Goal: Transaction & Acquisition: Obtain resource

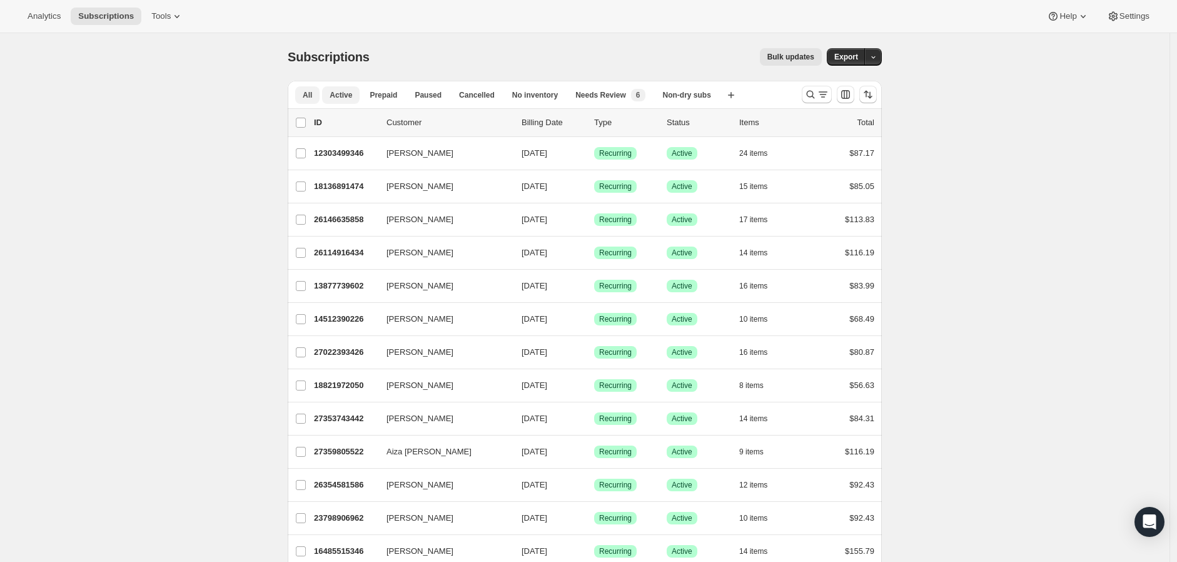
click at [345, 91] on span "Active" at bounding box center [341, 95] width 23 height 10
click at [821, 95] on icon "Search and filter results" at bounding box center [823, 94] width 13 height 13
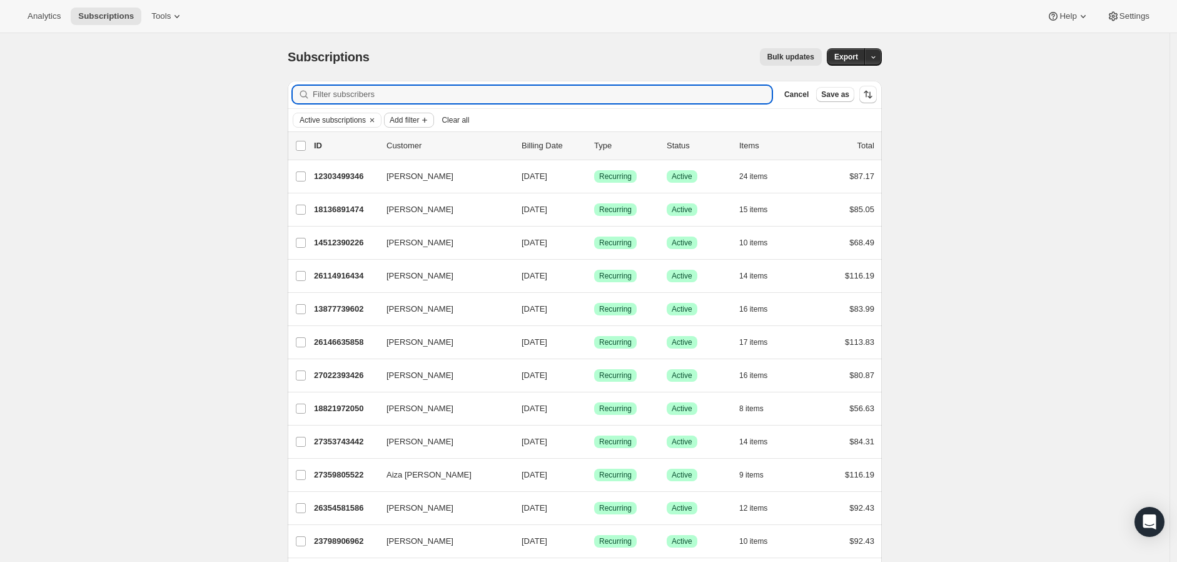
click at [417, 116] on span "Add filter" at bounding box center [404, 120] width 29 height 10
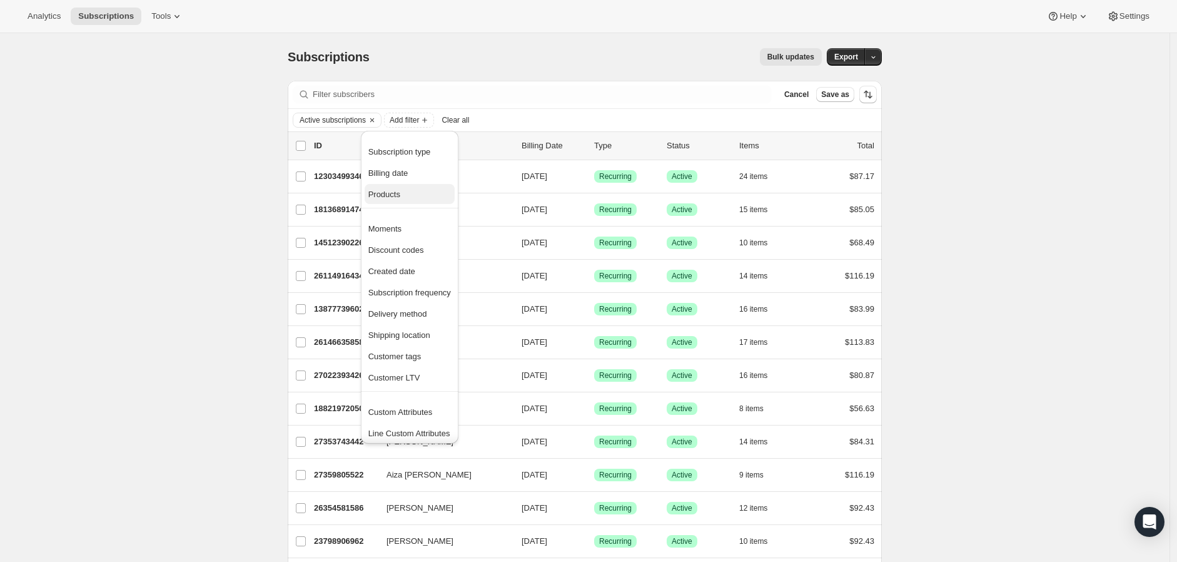
click at [395, 184] on button "Products" at bounding box center [410, 194] width 90 height 20
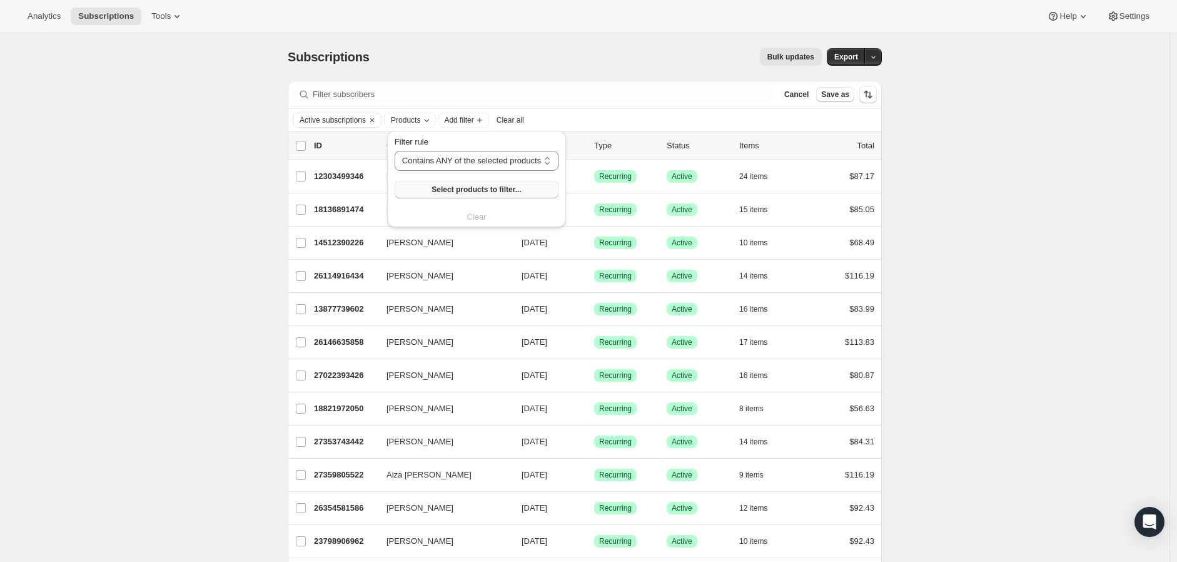
click at [402, 181] on button "Select products to filter..." at bounding box center [477, 190] width 164 height 18
click at [505, 116] on span "Clear all" at bounding box center [511, 120] width 28 height 10
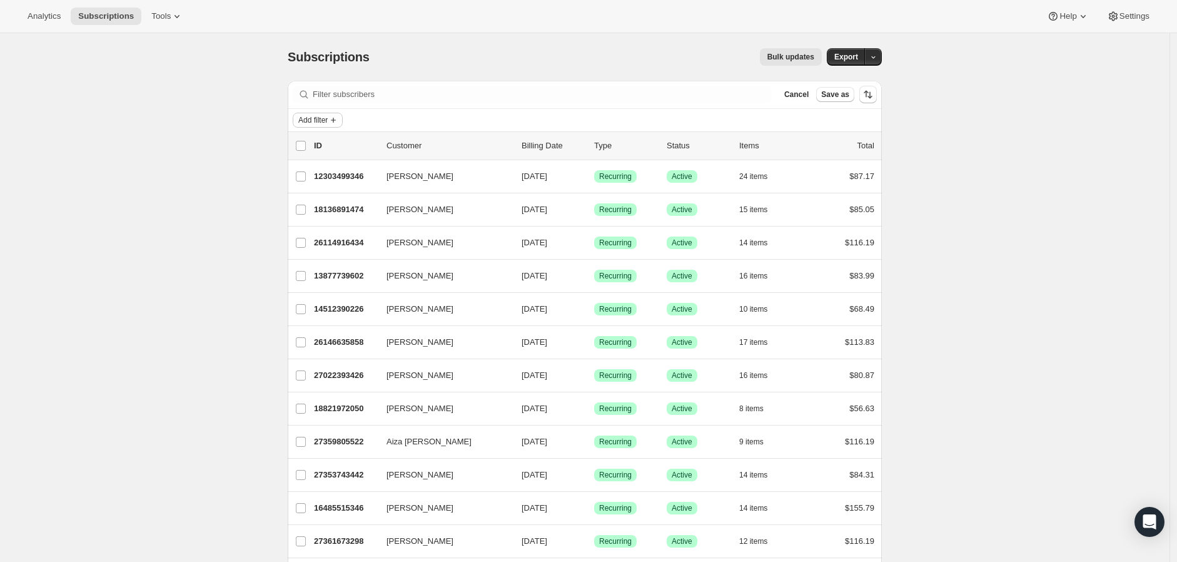
click at [336, 120] on icon "Add filter" at bounding box center [333, 120] width 5 height 5
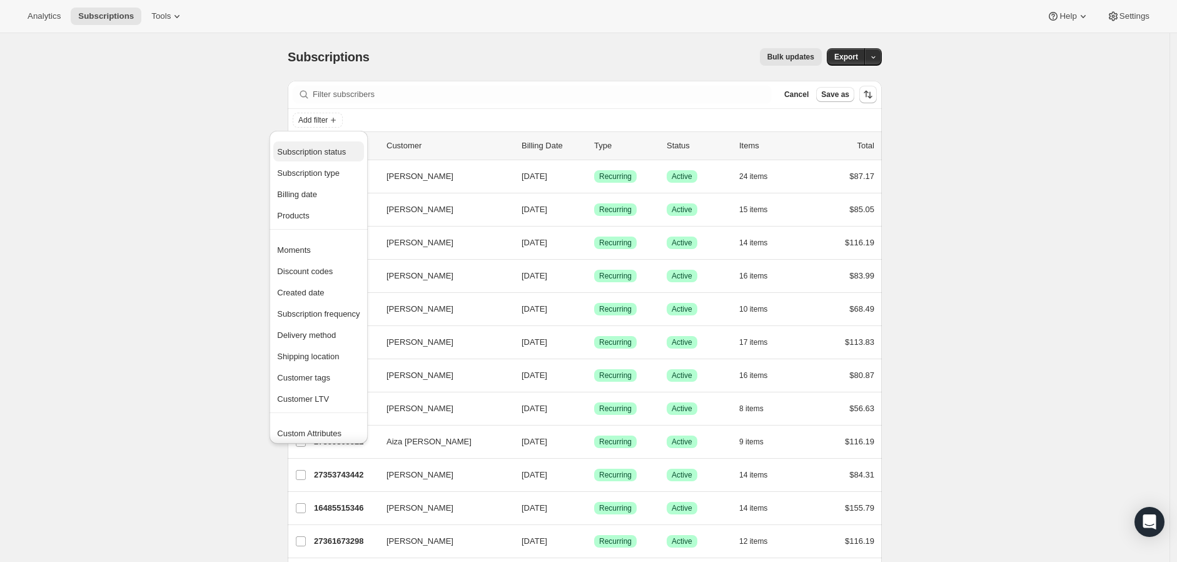
click at [321, 156] on span "Subscription status" at bounding box center [311, 151] width 69 height 9
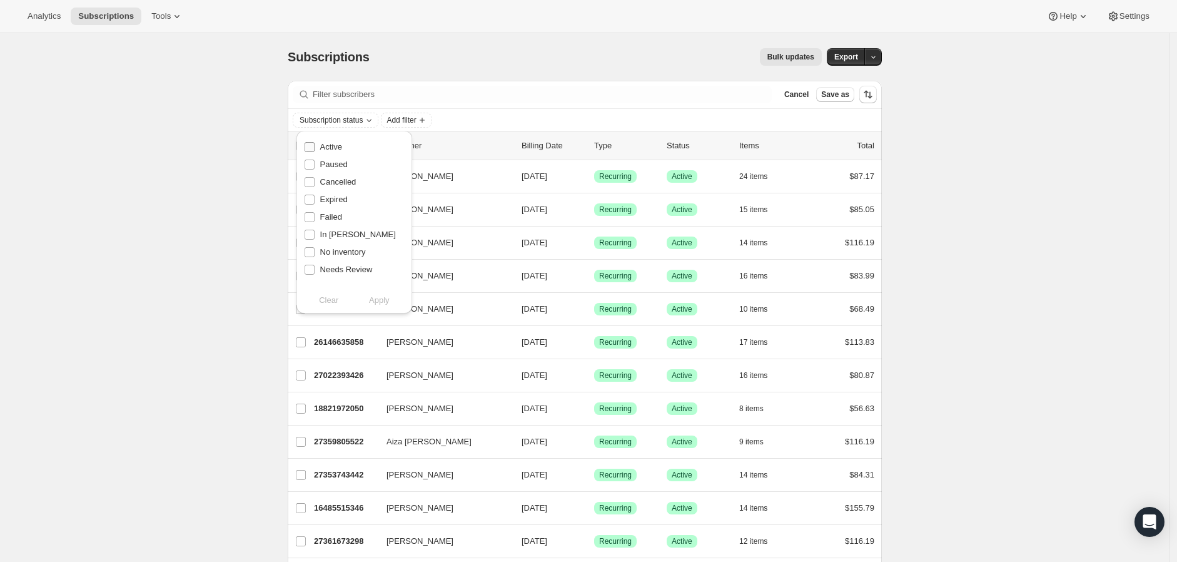
click at [339, 142] on span "Active" at bounding box center [331, 146] width 22 height 9
click at [315, 142] on input "Active" at bounding box center [310, 147] width 10 height 10
checkbox input "true"
click at [414, 116] on span "Add filter" at bounding box center [401, 120] width 29 height 10
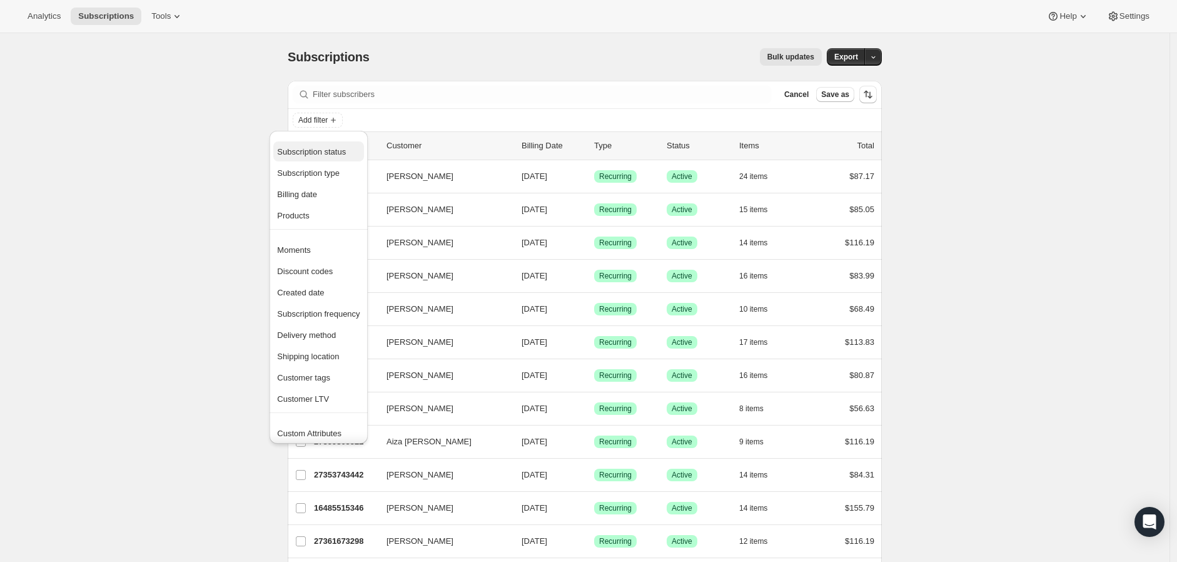
click at [330, 153] on span "Subscription status" at bounding box center [311, 151] width 69 height 9
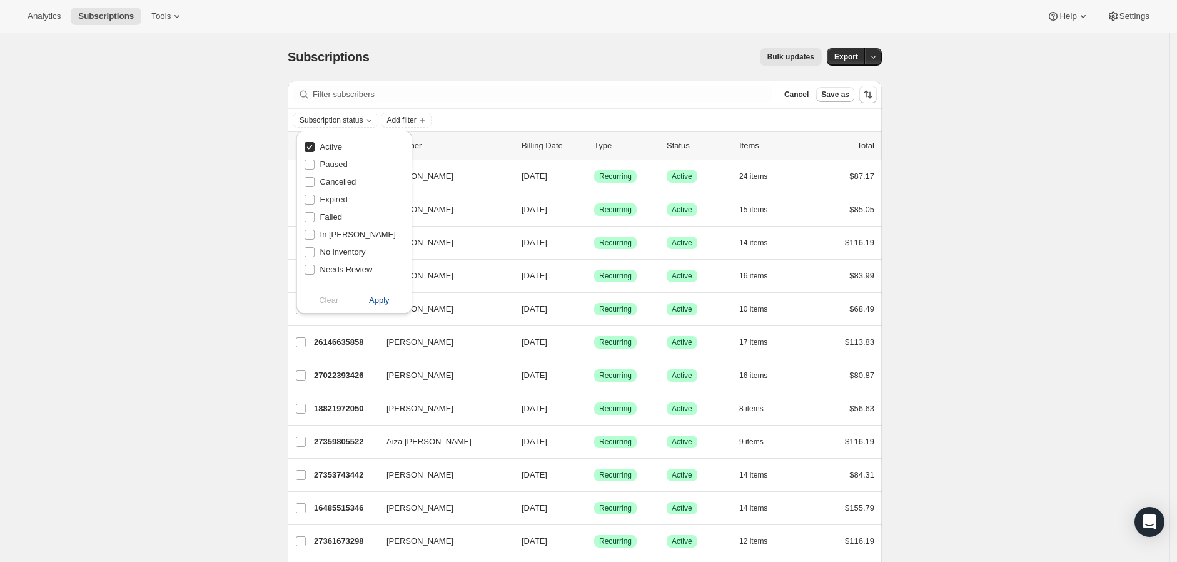
click at [380, 303] on span "Apply" at bounding box center [379, 300] width 21 height 13
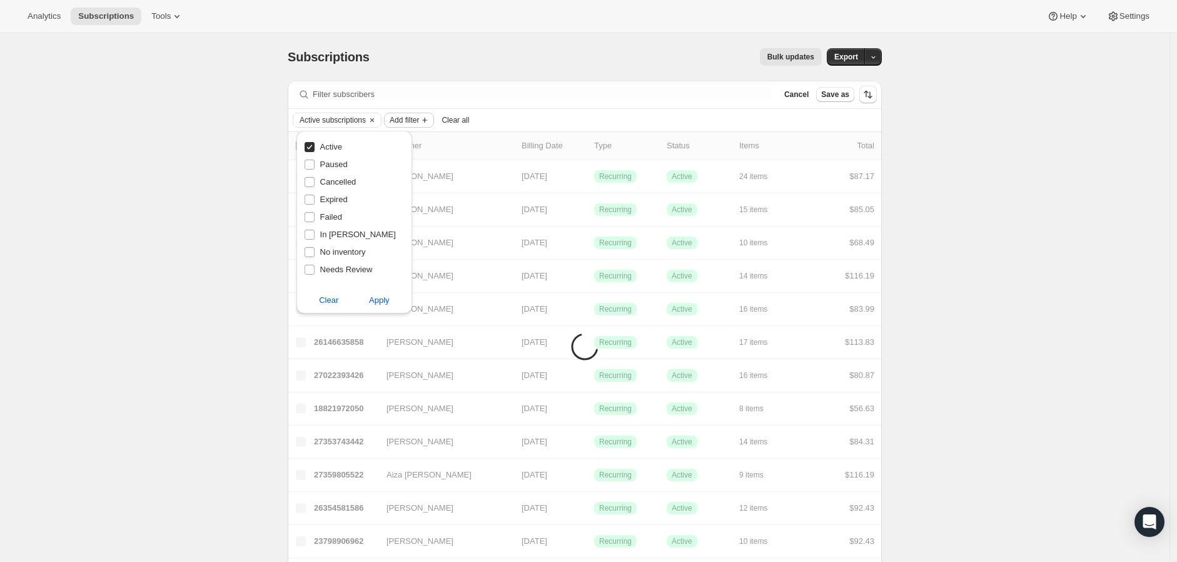
click at [419, 119] on span "Add filter" at bounding box center [404, 120] width 29 height 10
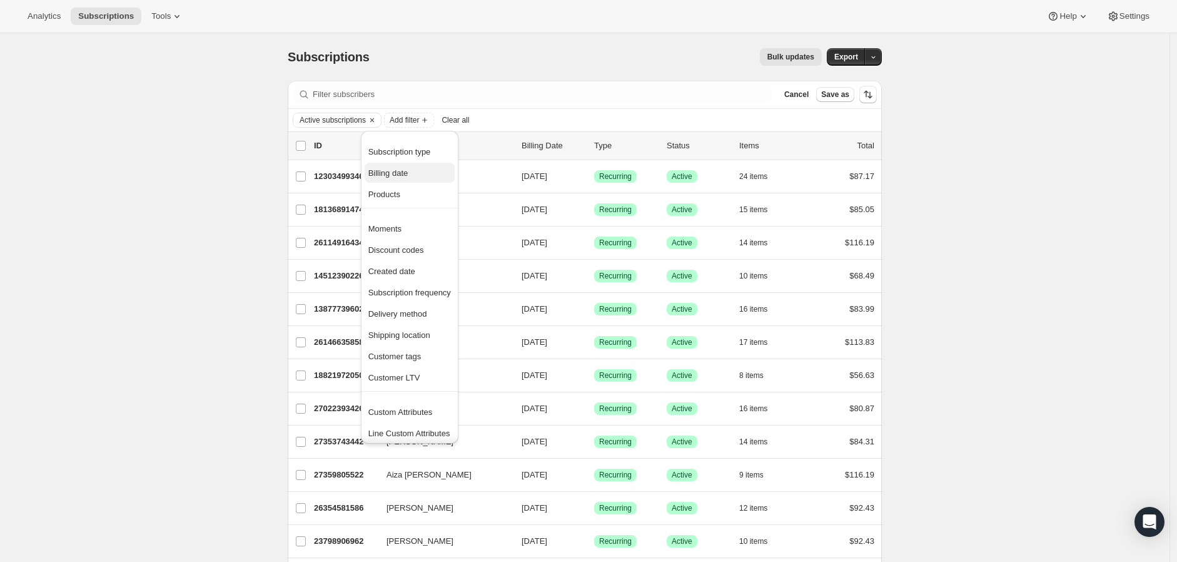
click at [409, 175] on span "Billing date" at bounding box center [409, 173] width 83 height 13
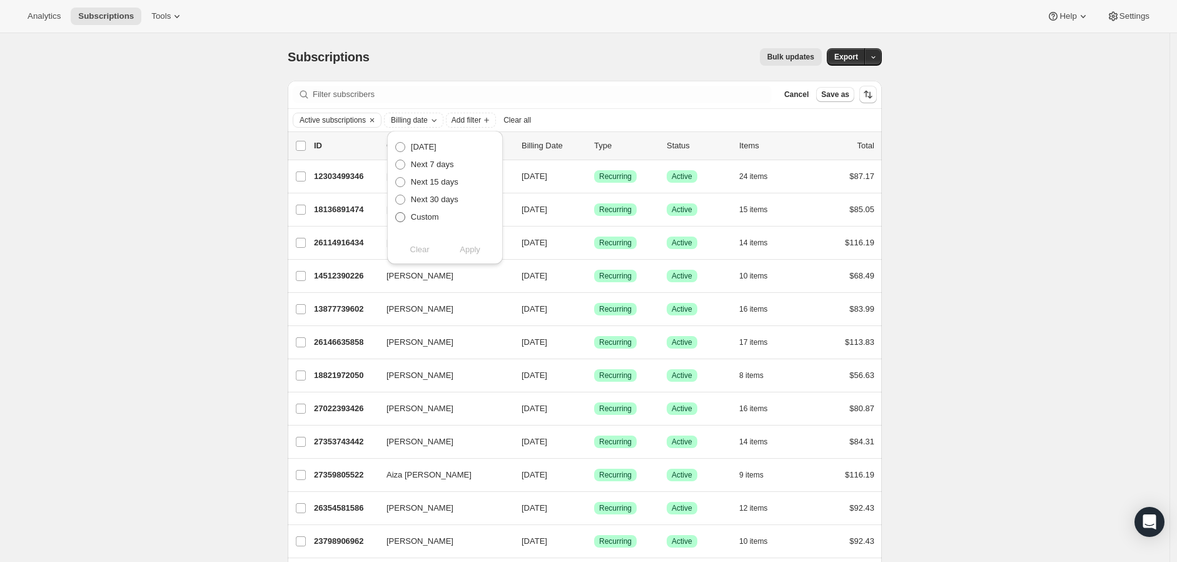
click at [428, 221] on span "Custom" at bounding box center [425, 216] width 28 height 9
click at [396, 213] on input "Custom" at bounding box center [395, 212] width 1 height 1
radio input "true"
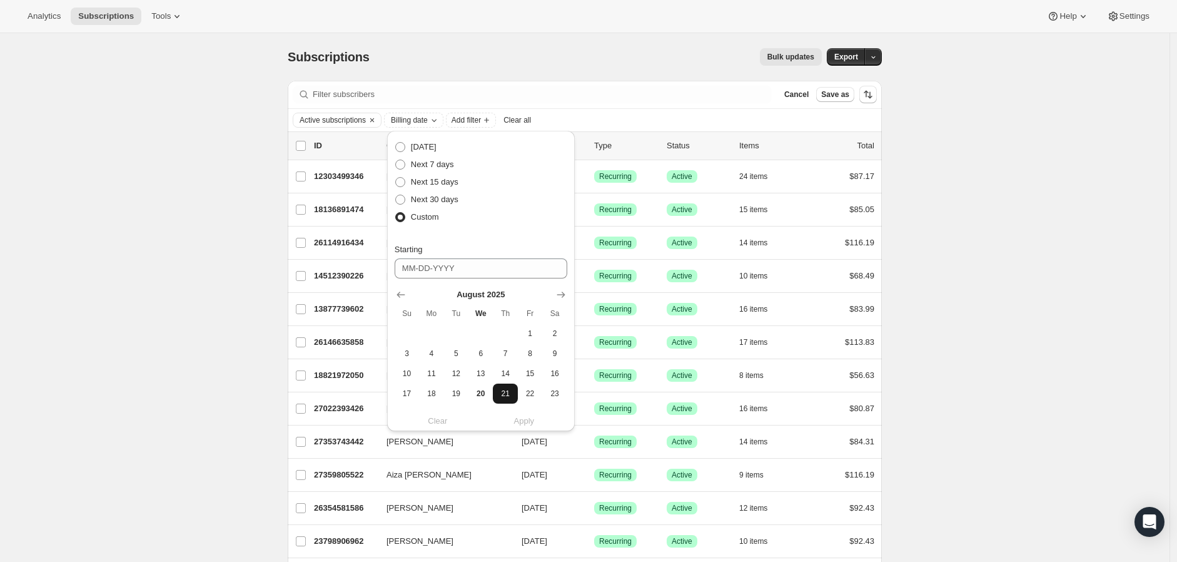
click at [501, 394] on span "21" at bounding box center [505, 394] width 14 height 10
click at [562, 297] on icon "Show next month, September 2025" at bounding box center [561, 295] width 8 height 6
click at [564, 296] on icon "Show next month, October 2025" at bounding box center [561, 294] width 13 height 13
click at [507, 353] on span "9" at bounding box center [505, 353] width 14 height 10
click at [402, 293] on icon "Show previous month, September 2025" at bounding box center [401, 294] width 13 height 13
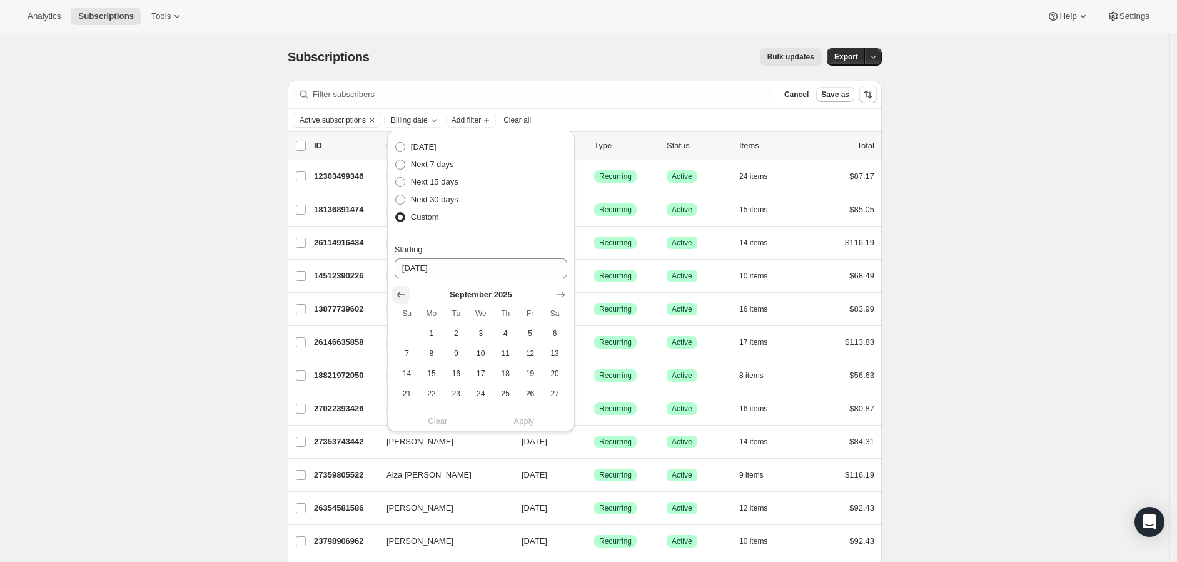
click at [402, 293] on icon "Show previous month, August 2025" at bounding box center [401, 294] width 13 height 13
click at [507, 387] on button "21" at bounding box center [505, 394] width 24 height 20
type input "[DATE]"
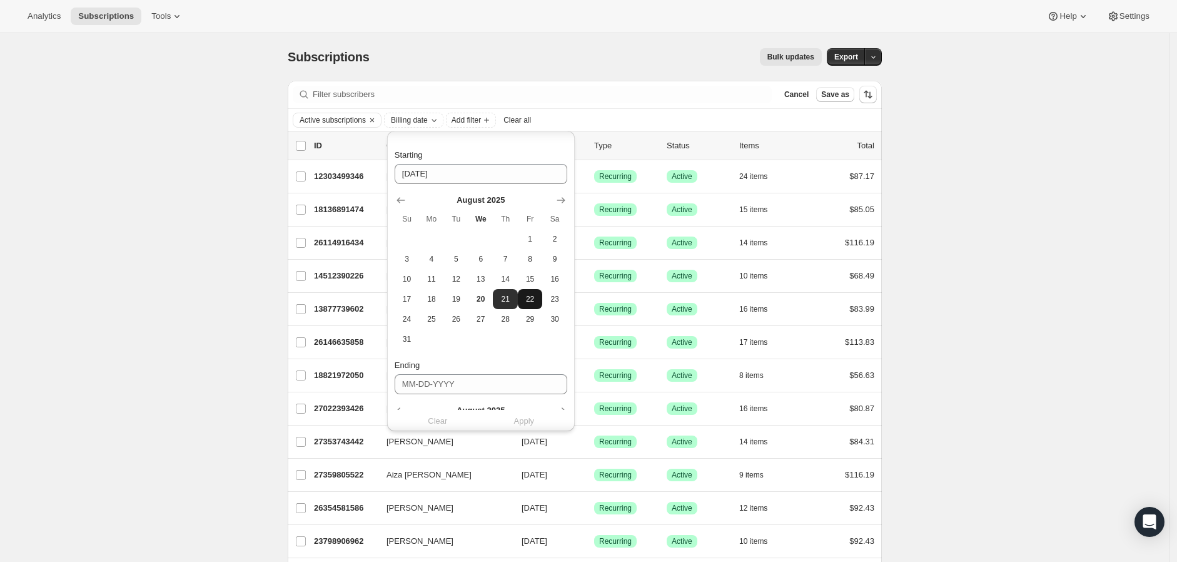
scroll to position [270, 0]
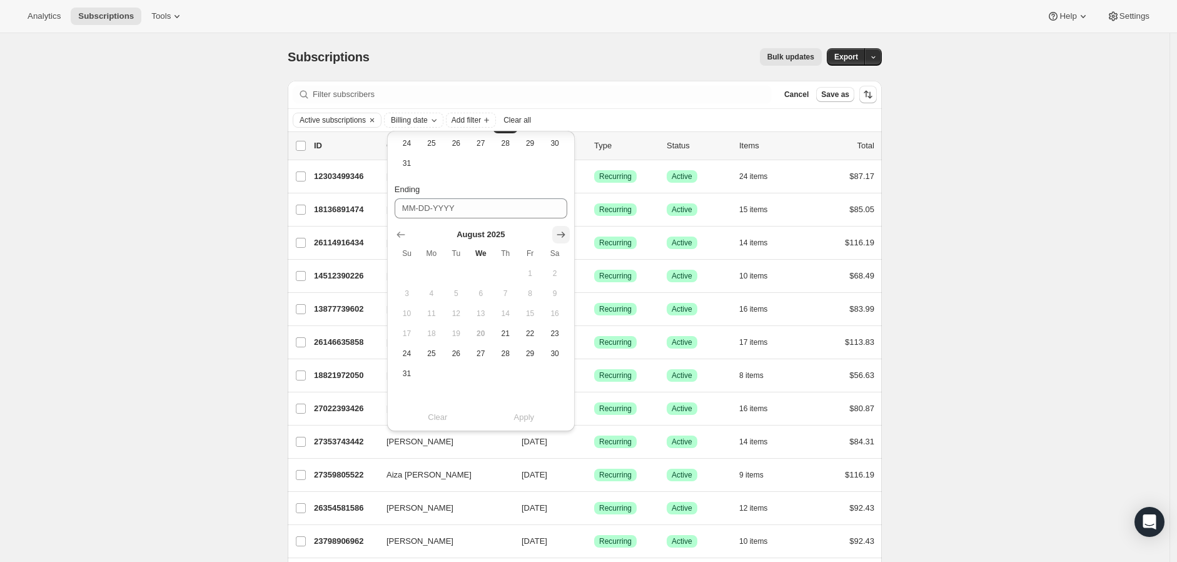
click at [554, 227] on button "Show next month, September 2025" at bounding box center [561, 235] width 18 height 18
click at [559, 251] on icon "Show next month, October 2025" at bounding box center [561, 254] width 13 height 13
click at [513, 317] on button "9" at bounding box center [505, 313] width 24 height 20
type input "[DATE]"
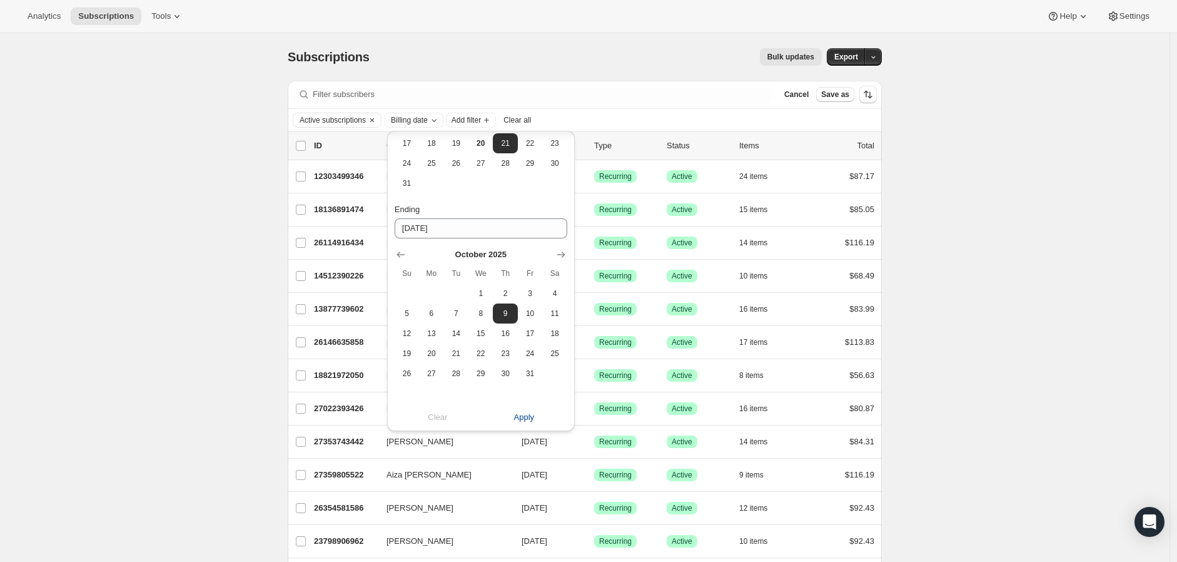
click at [526, 415] on span "Apply" at bounding box center [524, 417] width 21 height 13
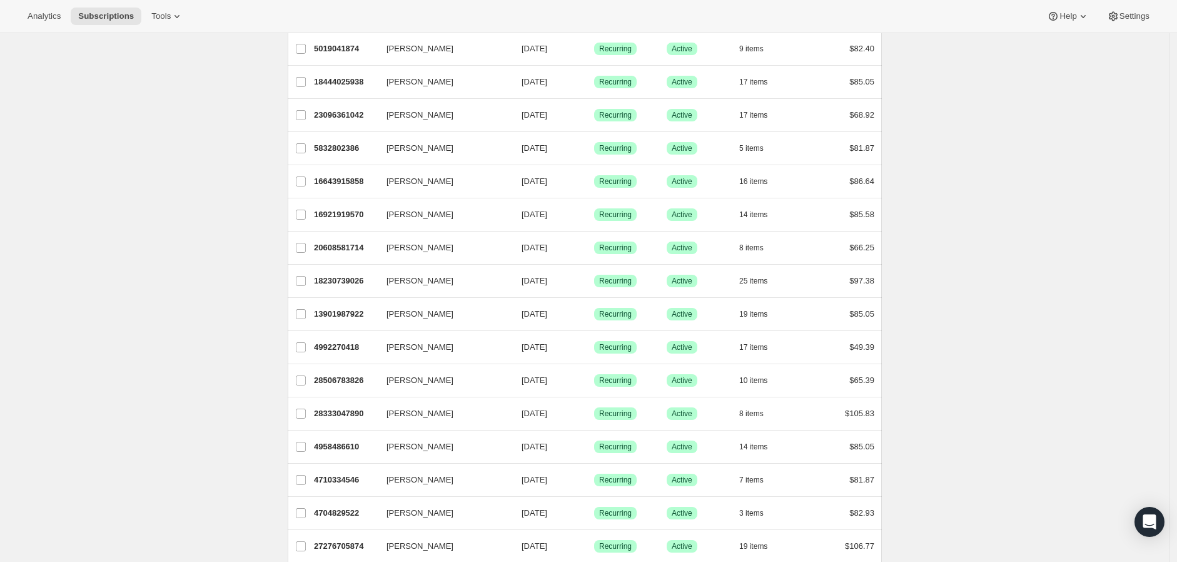
scroll to position [0, 0]
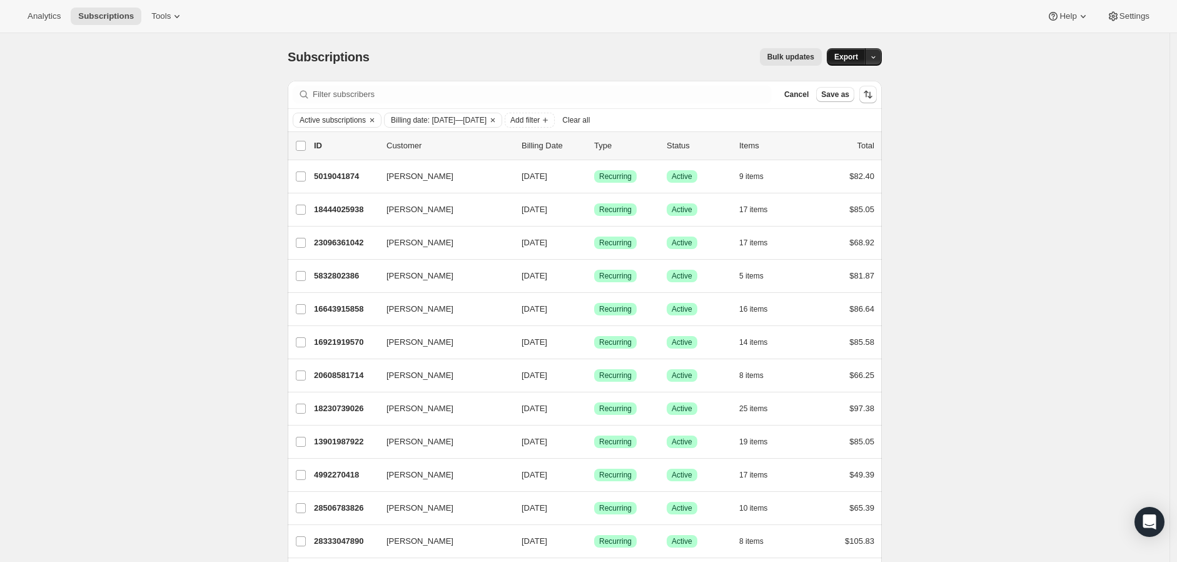
click at [848, 57] on span "Export" at bounding box center [847, 57] width 24 height 10
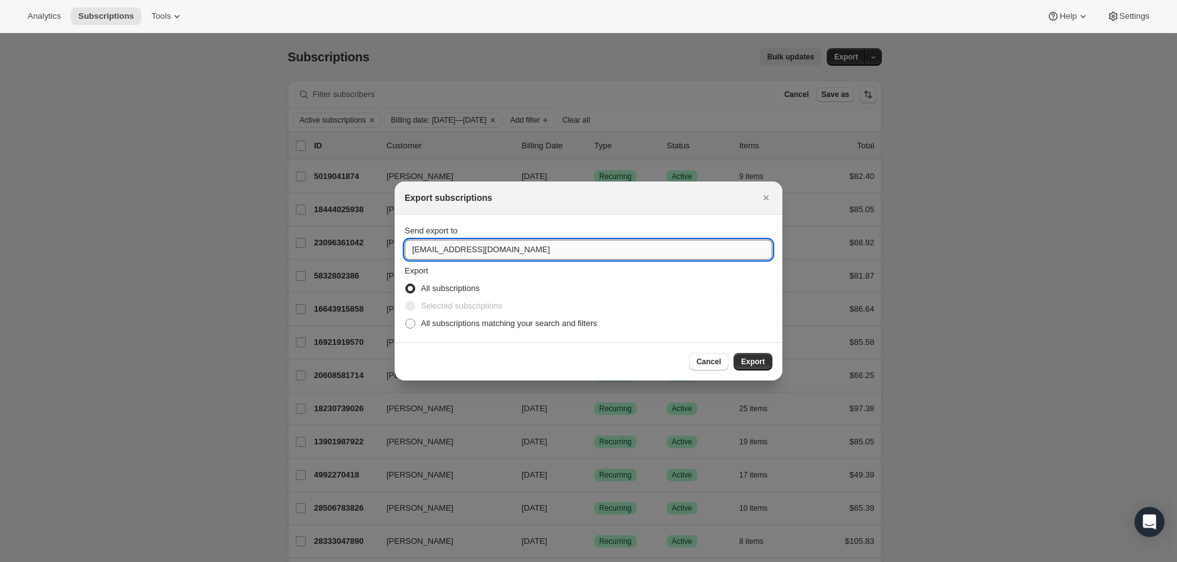
click at [418, 251] on input "[EMAIL_ADDRESS][DOMAIN_NAME]" at bounding box center [589, 250] width 368 height 20
type input "[PERSON_NAME][EMAIL_ADDRESS][DOMAIN_NAME]"
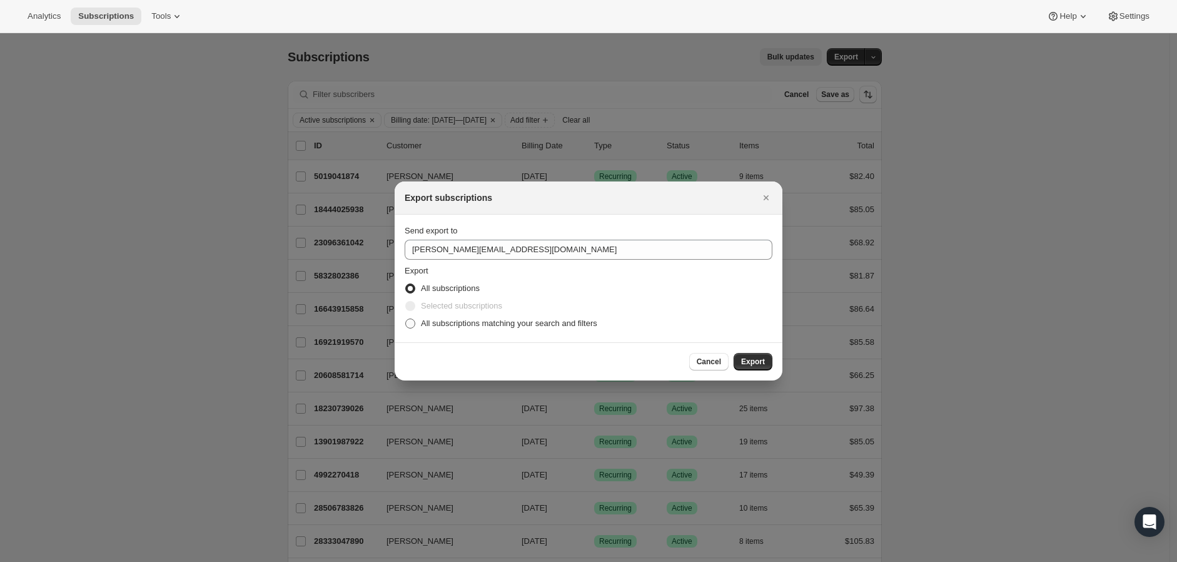
click at [407, 323] on span ":ra:" at bounding box center [410, 323] width 10 height 10
click at [406, 319] on input "All subscriptions matching your search and filters" at bounding box center [405, 318] width 1 height 1
radio input "true"
click at [768, 363] on button "Export" at bounding box center [753, 362] width 39 height 18
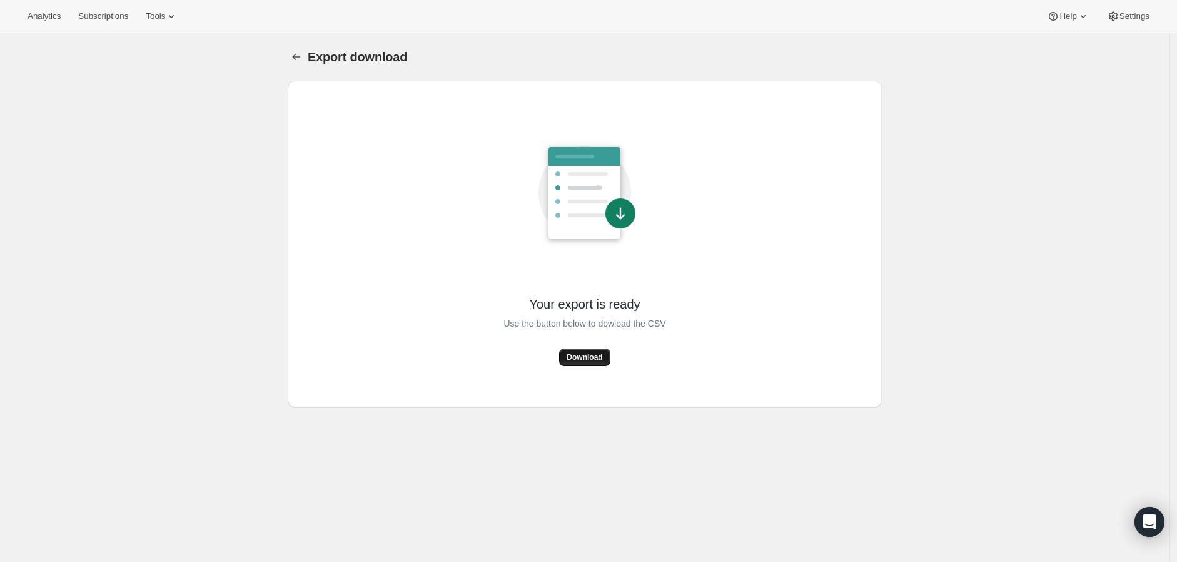
click at [596, 360] on span "Download" at bounding box center [585, 357] width 36 height 10
